Goal: Obtain resource: Obtain resource

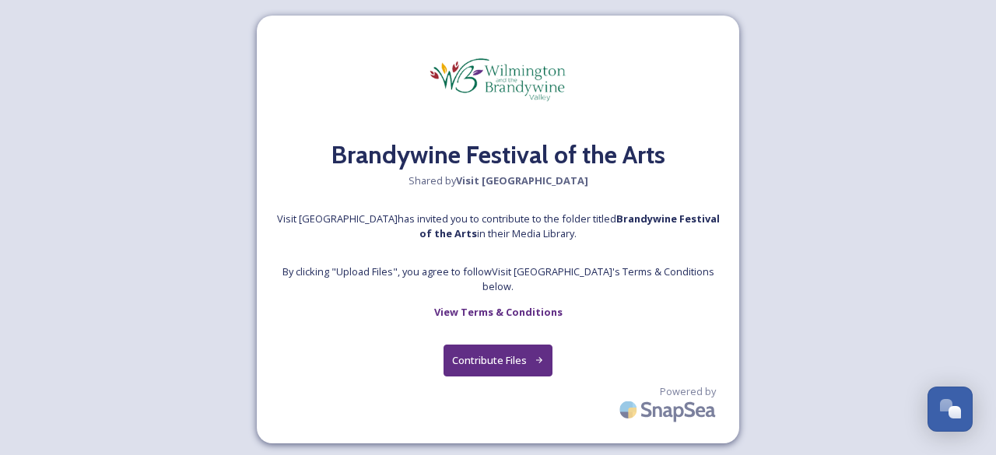
click at [507, 354] on button "Contribute Files" at bounding box center [498, 361] width 110 height 32
click at [490, 351] on button "Contribute Files" at bounding box center [498, 361] width 110 height 32
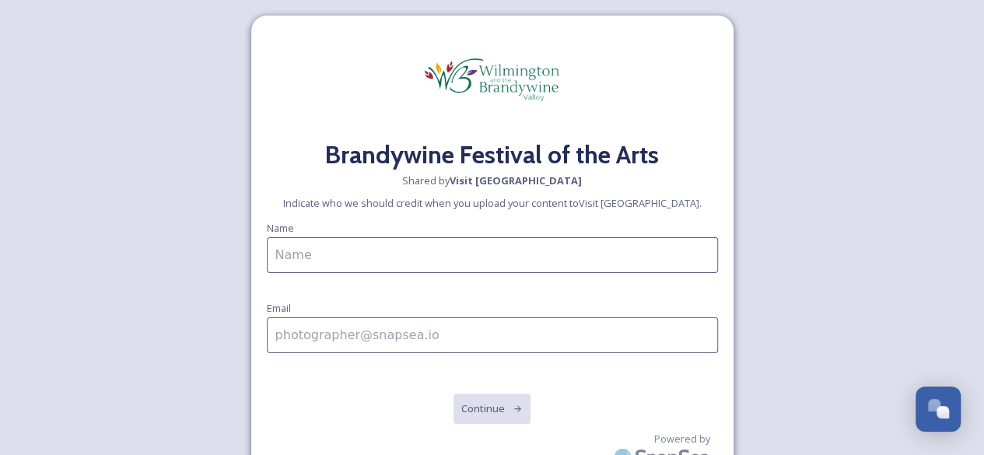
click at [440, 252] on input at bounding box center [492, 255] width 451 height 36
type input "Allyson Ennis"
click at [385, 333] on input at bounding box center [492, 335] width 451 height 36
type input "allyson.ennis@delaware.gov"
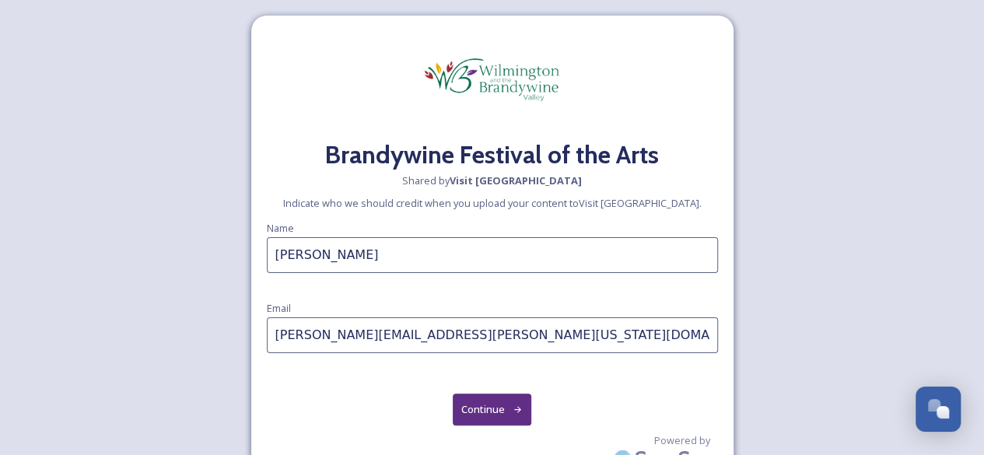
click at [510, 404] on button "Continue" at bounding box center [492, 410] width 79 height 32
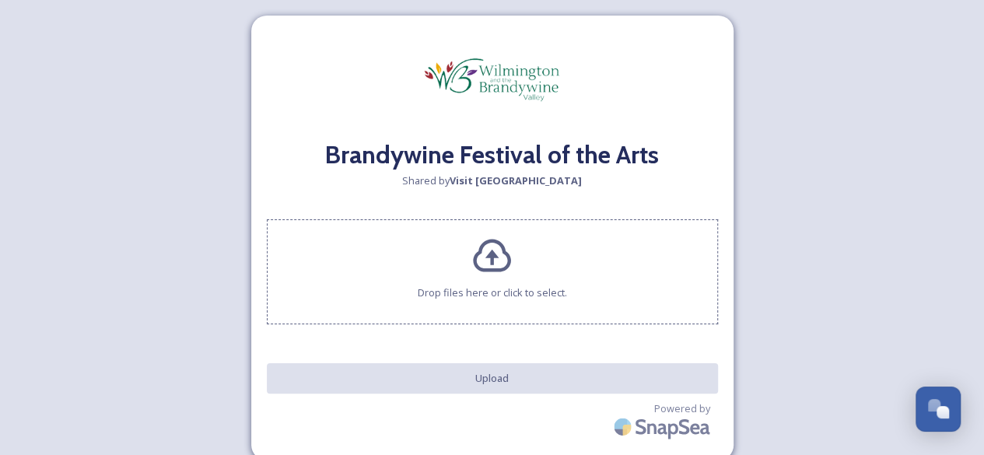
scroll to position [20, 0]
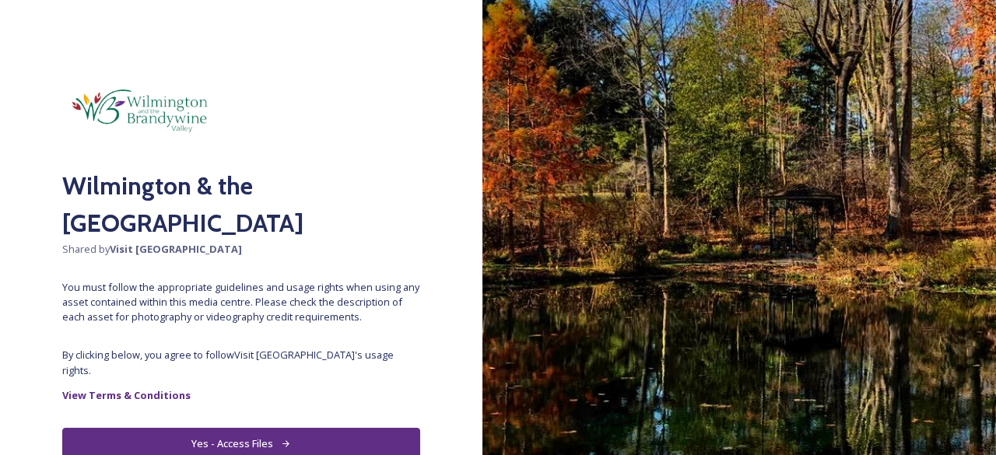
click at [266, 428] on button "Yes - Access Files" at bounding box center [241, 444] width 358 height 32
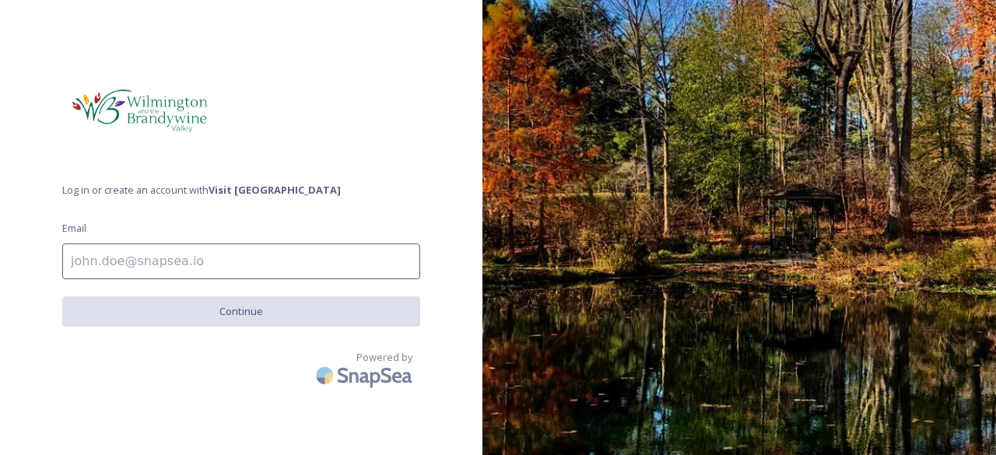
click at [179, 255] on input at bounding box center [241, 261] width 358 height 36
type input "allyson.ennis@delaware.gov"
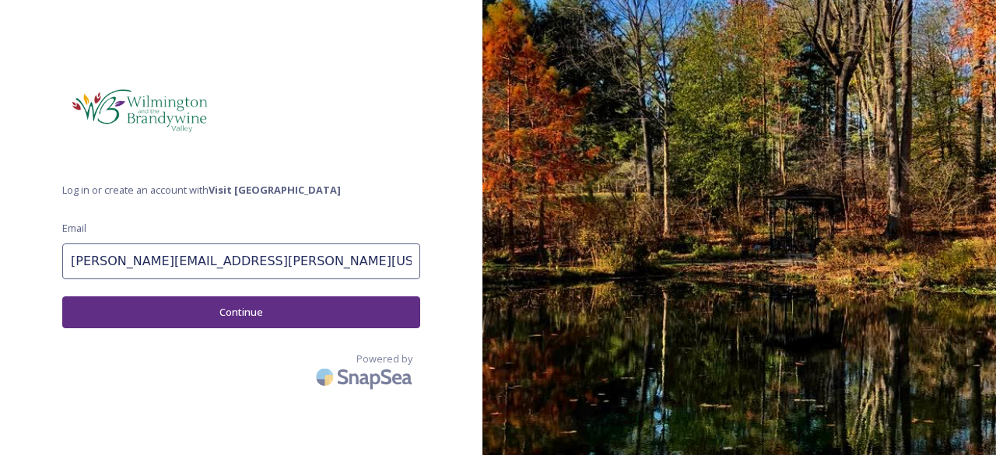
click at [226, 306] on button "Continue" at bounding box center [241, 312] width 358 height 32
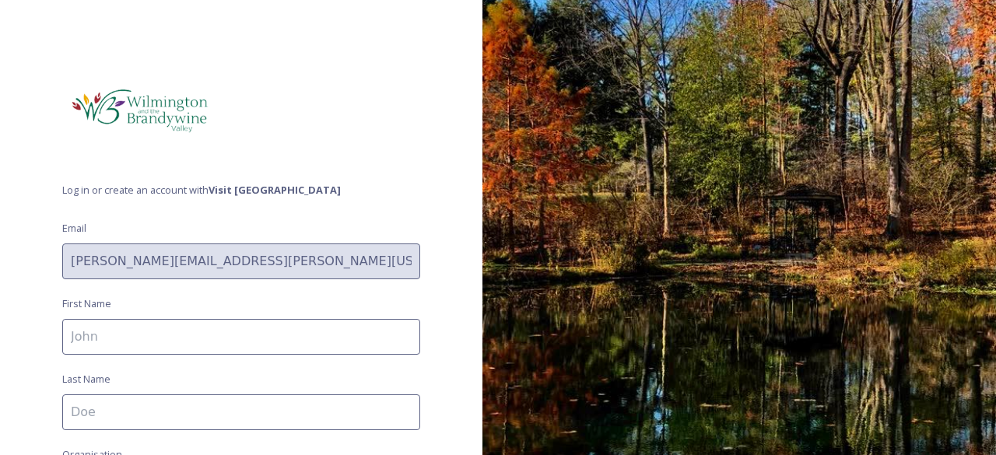
click at [226, 328] on input at bounding box center [241, 337] width 358 height 36
type input "Allyson"
click at [191, 414] on input at bounding box center [241, 412] width 358 height 36
type input "Ennis"
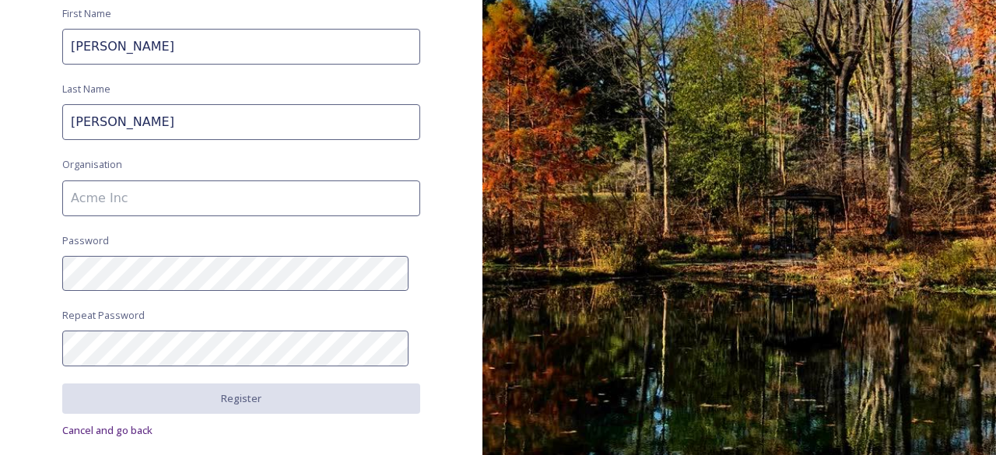
scroll to position [299, 0]
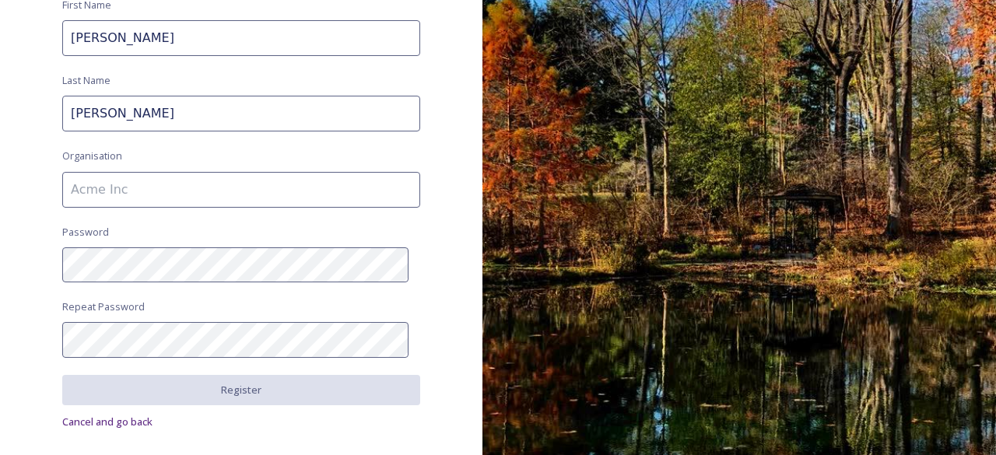
click at [267, 187] on input at bounding box center [241, 190] width 358 height 36
type input "Visit Delaware"
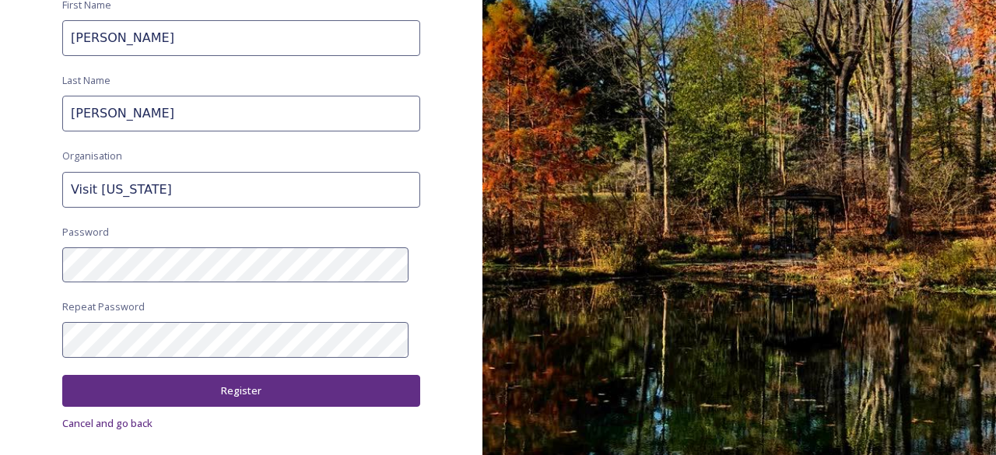
click at [219, 392] on button "Register" at bounding box center [241, 391] width 358 height 32
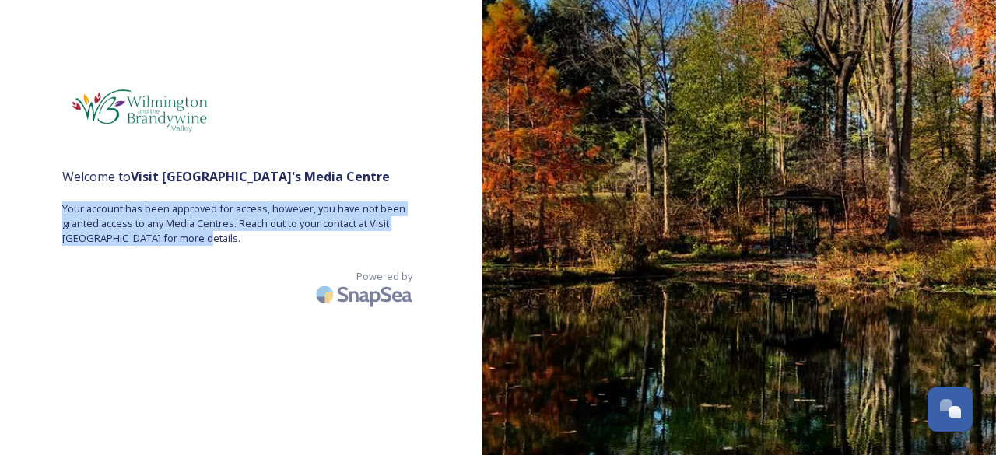
drag, startPoint x: 238, startPoint y: 239, endPoint x: 54, endPoint y: 206, distance: 186.5
click at [54, 206] on div "Welcome to Visit Wilmington 's Media Centre Your account has been approved for …" at bounding box center [241, 227] width 482 height 331
copy span "Your account has been approved for access, however, you have not been granted a…"
